Goal: Information Seeking & Learning: Learn about a topic

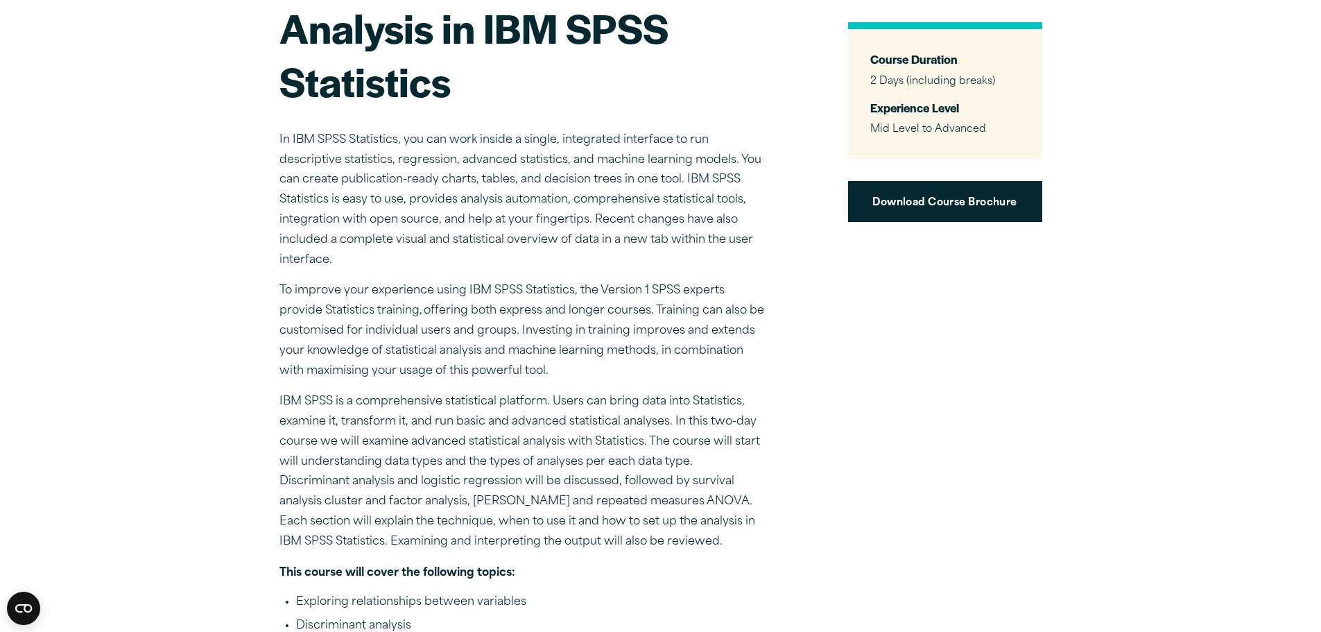
scroll to position [69, 0]
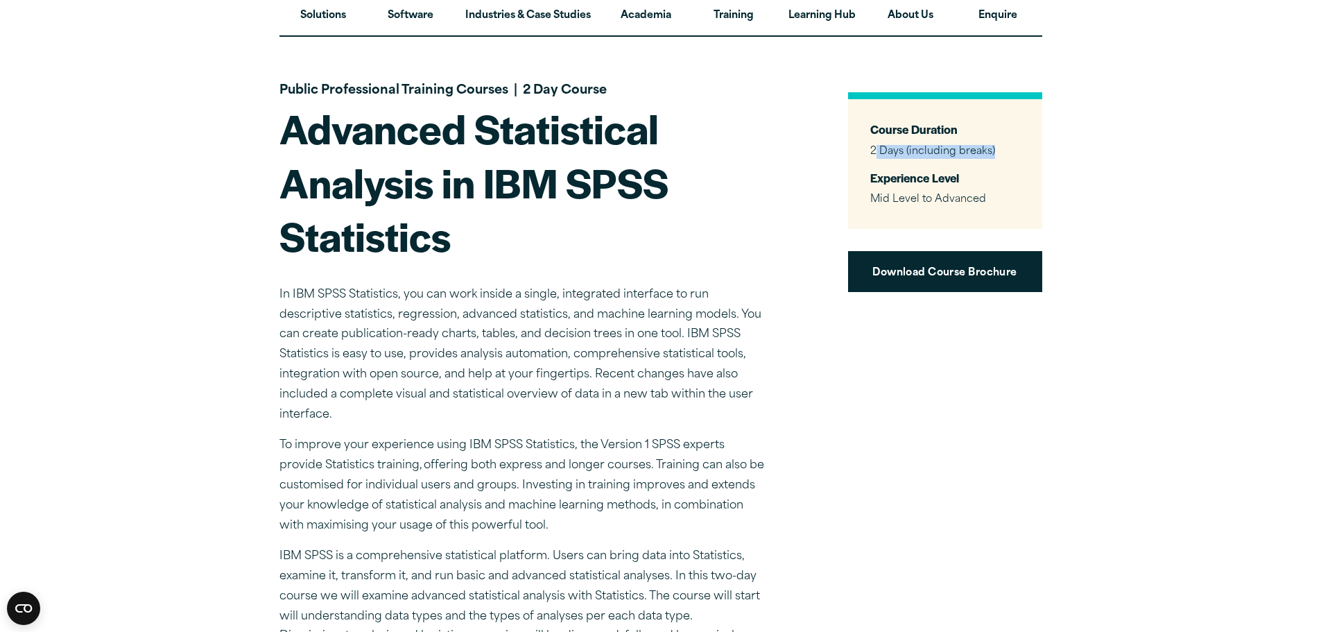
drag, startPoint x: 876, startPoint y: 147, endPoint x: 1011, endPoint y: 147, distance: 135.9
click at [1011, 147] on p "2 Days (including breaks)" at bounding box center [945, 152] width 150 height 14
click at [649, 299] on p "In IBM SPSS Statistics, you can work inside a single, integrated interface to r…" at bounding box center [521, 355] width 485 height 140
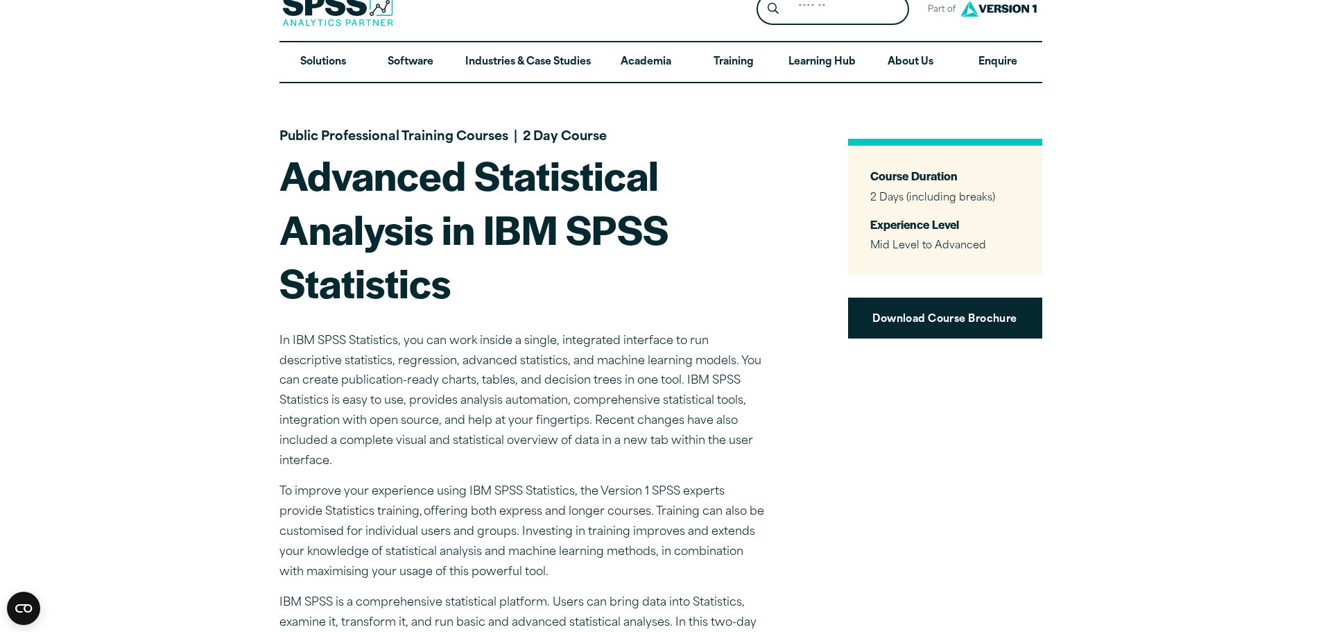
scroll to position [0, 0]
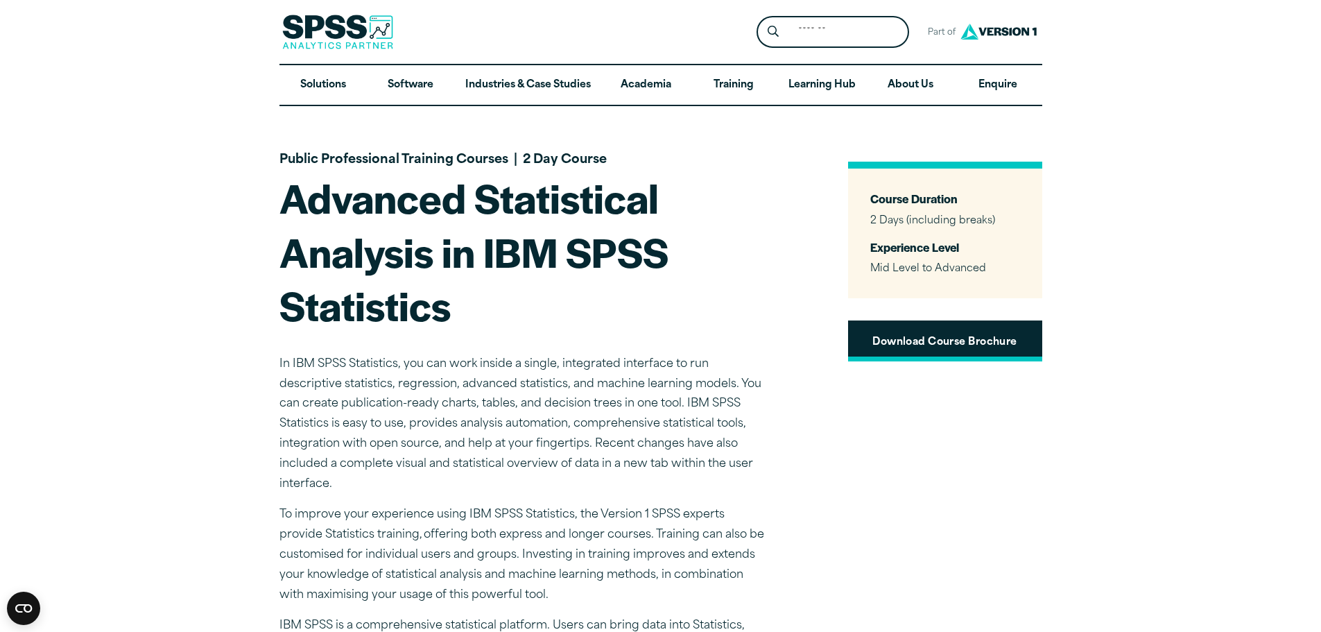
click at [945, 338] on link "Download Course Brochure" at bounding box center [945, 340] width 194 height 41
click at [511, 354] on p "In IBM SPSS Statistics, you can work inside a single, integrated interface to r…" at bounding box center [521, 424] width 485 height 140
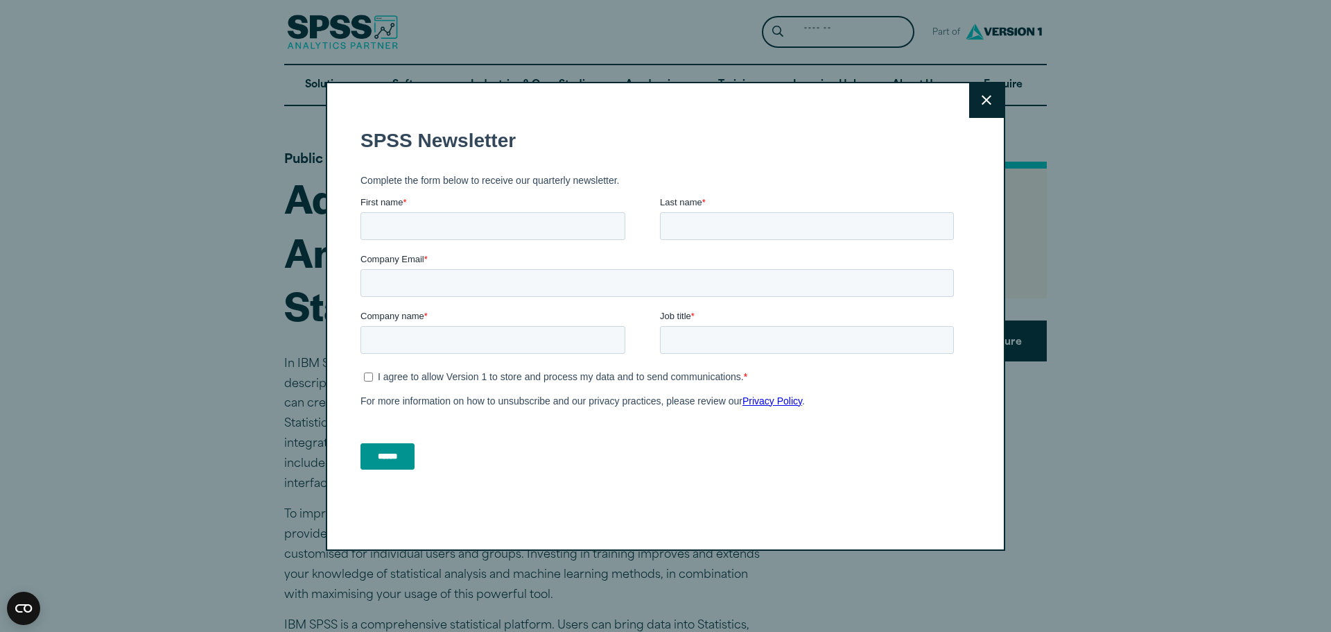
click at [975, 90] on button "Close" at bounding box center [986, 100] width 35 height 35
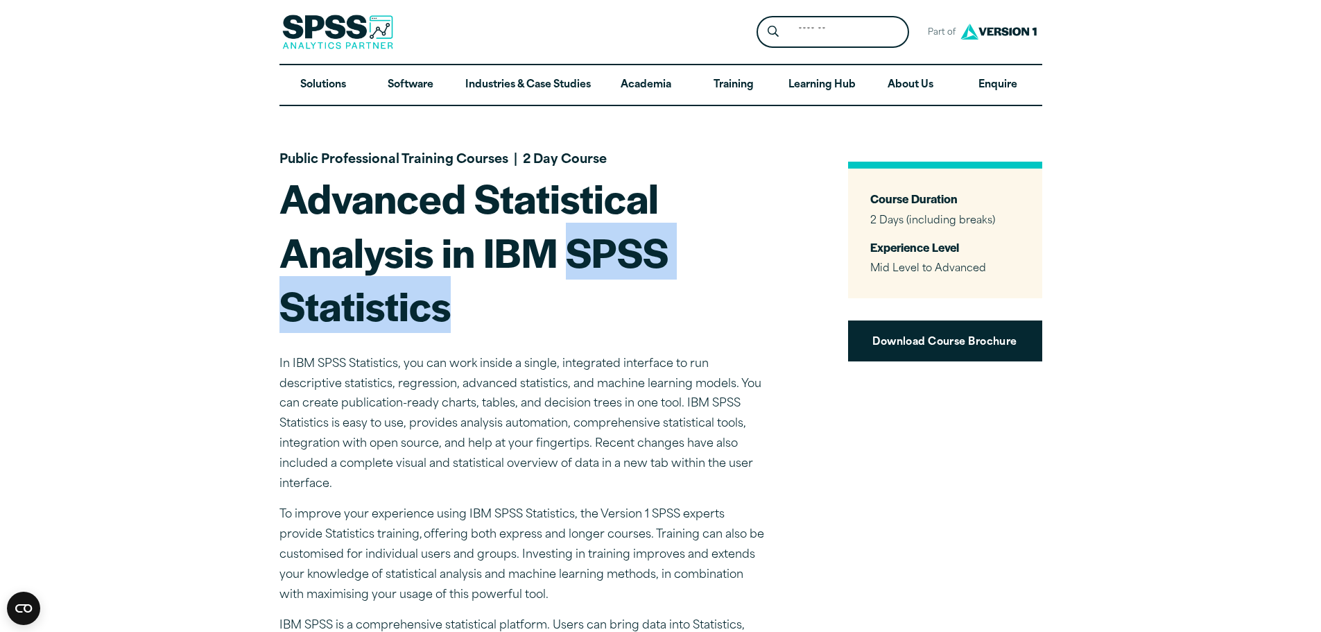
drag, startPoint x: 571, startPoint y: 254, endPoint x: 444, endPoint y: 301, distance: 135.3
click at [444, 301] on h1 "Advanced Statistical Analysis in IBM SPSS Statistics" at bounding box center [521, 252] width 485 height 162
copy h1 "SPSS Statistics"
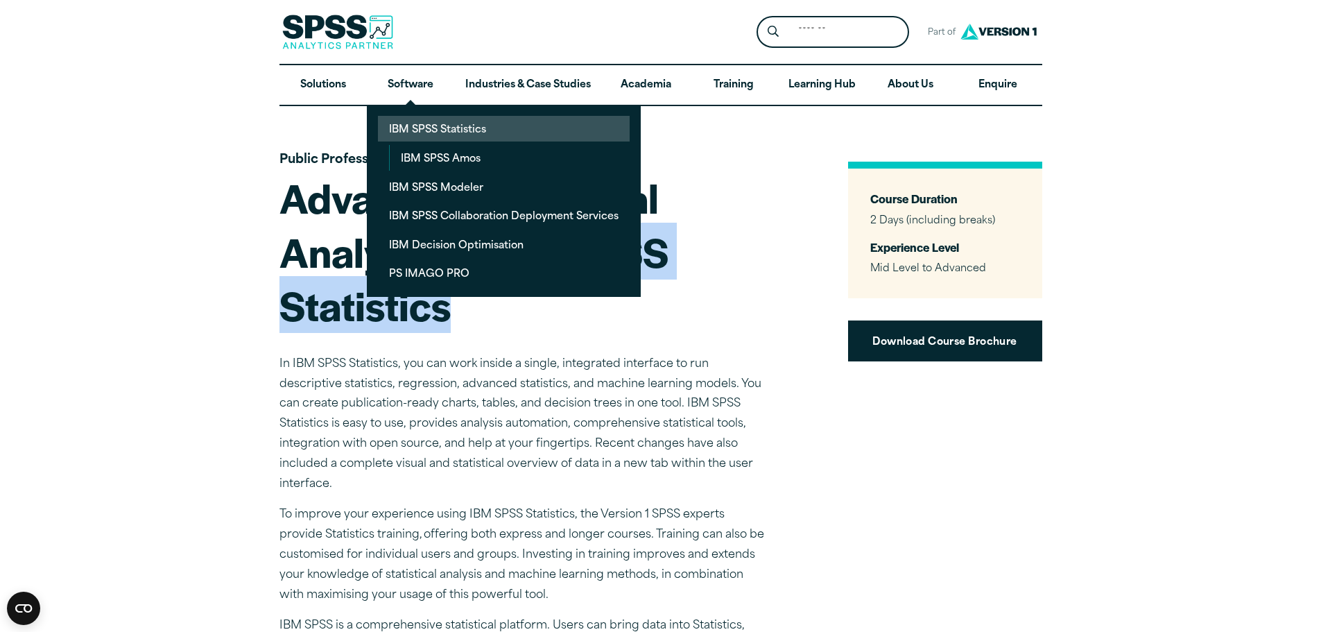
click at [462, 128] on link "IBM SPSS Statistics" at bounding box center [504, 129] width 252 height 26
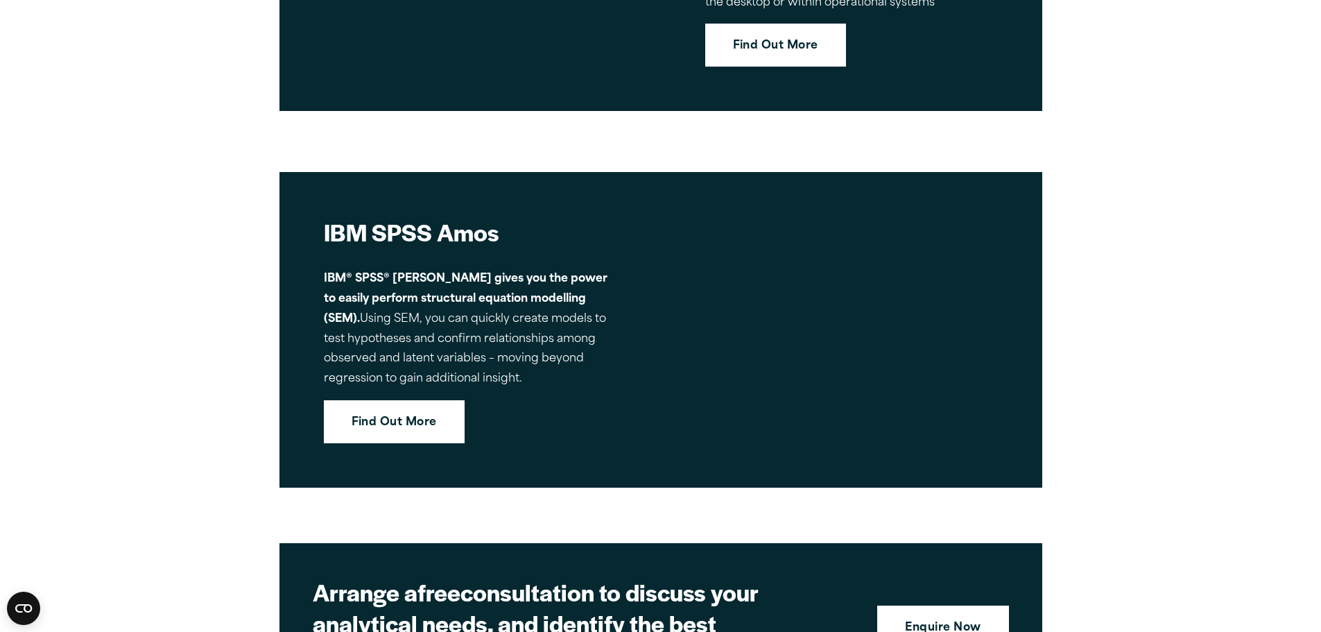
scroll to position [6286, 0]
